Goal: Check status: Check status

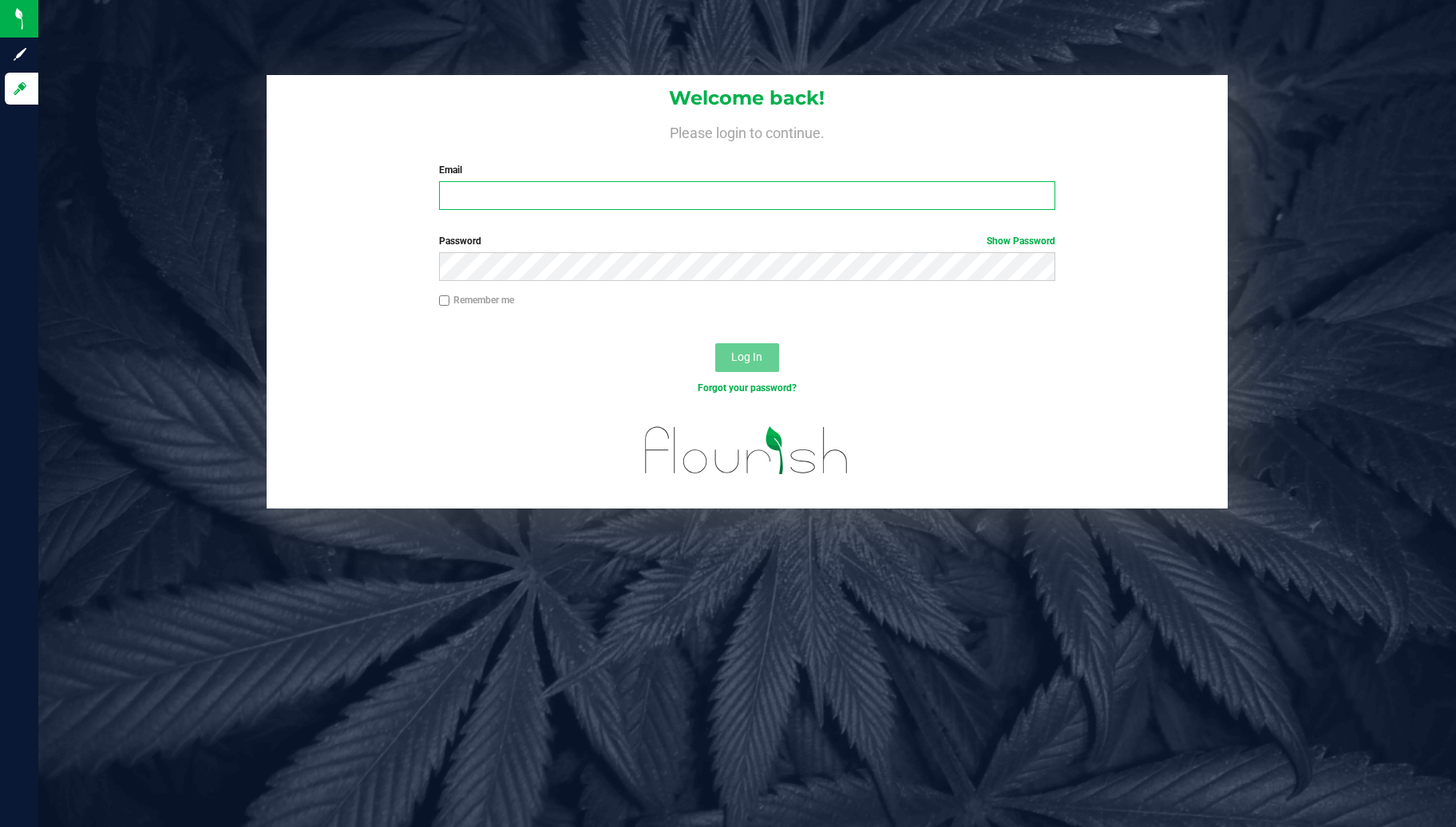
type input "abigail.sahr@purposeleaf.com"
drag, startPoint x: 873, startPoint y: 358, endPoint x: 734, endPoint y: 356, distance: 139.0
click at [734, 356] on div "Log In" at bounding box center [747, 362] width 962 height 53
click at [734, 356] on span "Log In" at bounding box center [747, 356] width 31 height 12
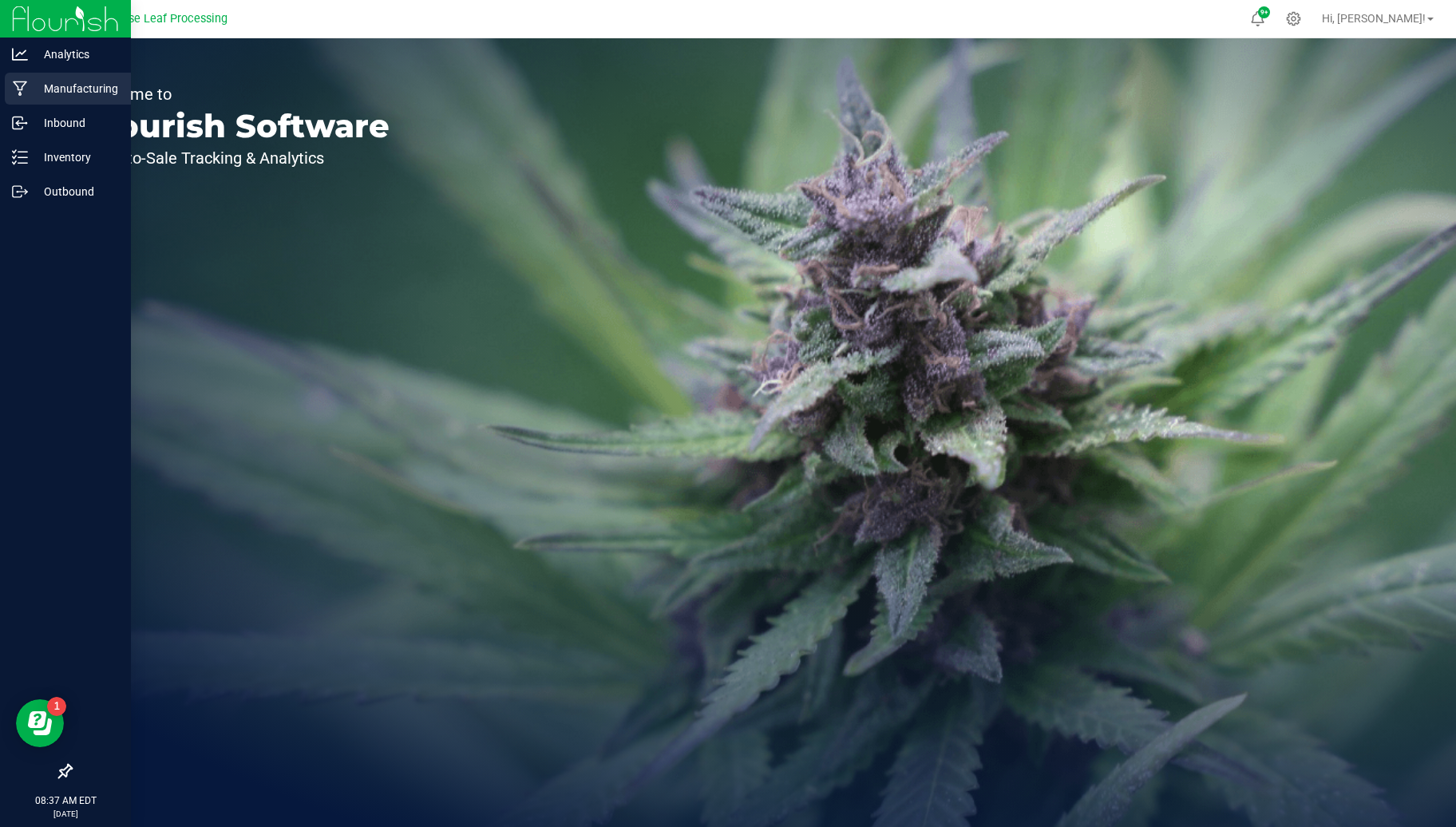
click at [31, 81] on p "Manufacturing" at bounding box center [75, 89] width 95 height 19
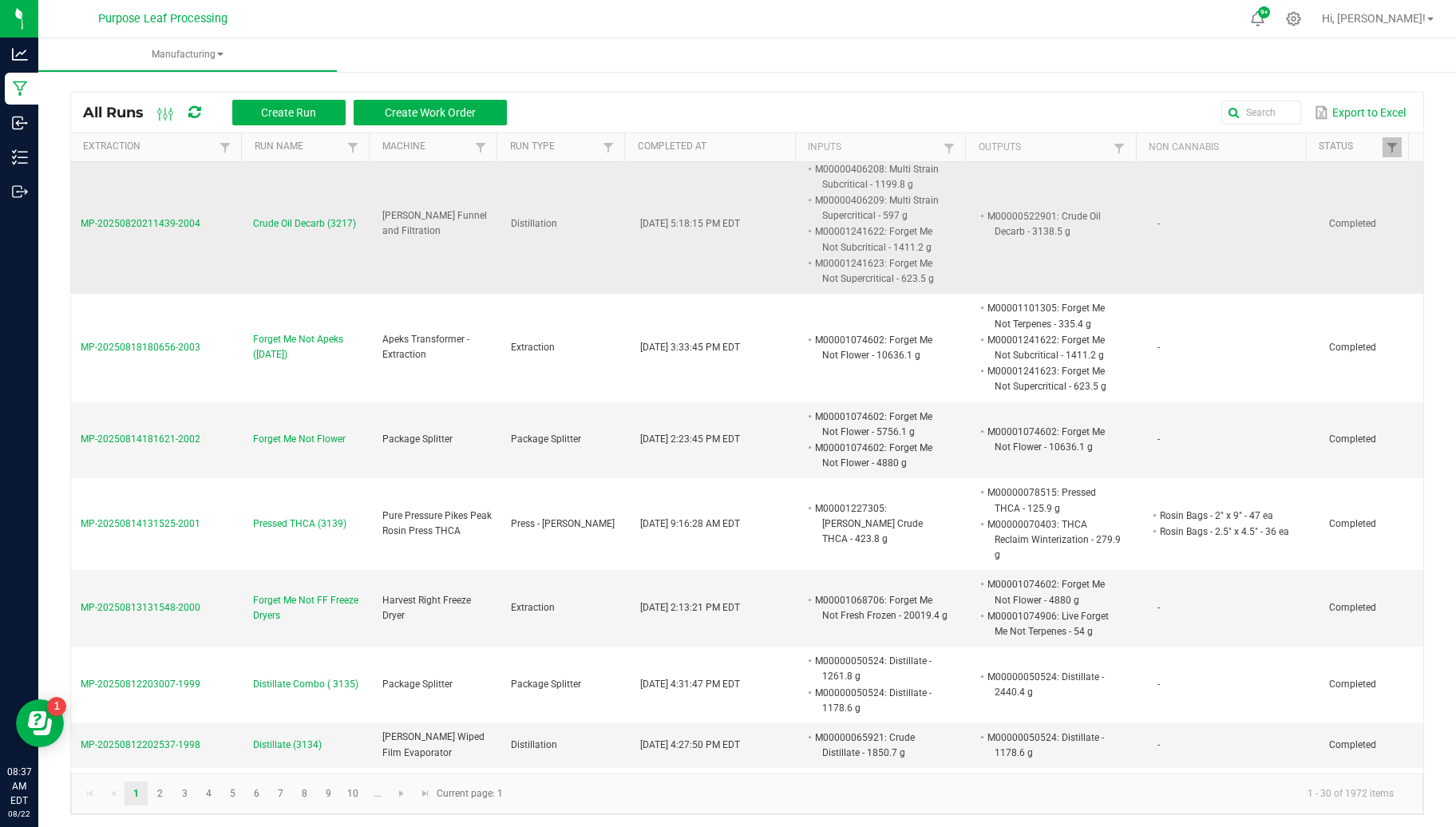
scroll to position [163, 0]
drag, startPoint x: 340, startPoint y: 300, endPoint x: 374, endPoint y: 526, distance: 228.5
click at [595, 237] on td "Distillation" at bounding box center [567, 223] width 130 height 139
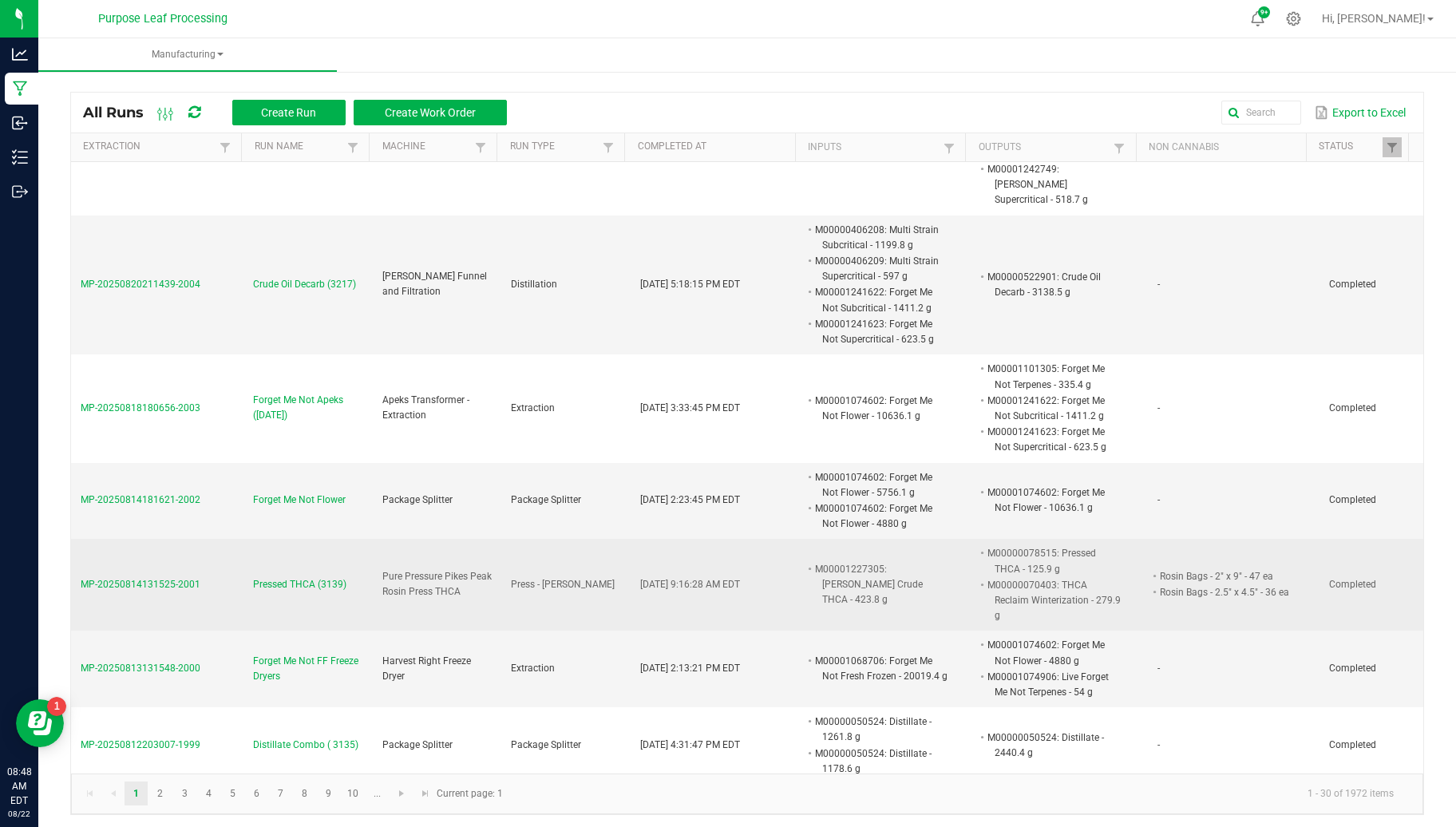
scroll to position [91, 0]
